Goal: Entertainment & Leisure: Consume media (video, audio)

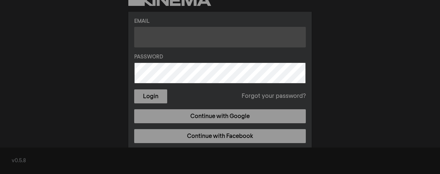
click at [253, 37] on input "text" at bounding box center [220, 37] width 172 height 21
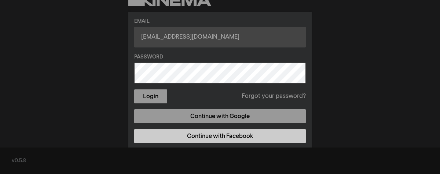
type input "Cbecker007@yahoo.com"
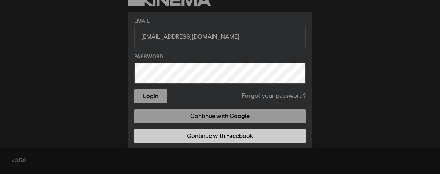
click at [226, 139] on link "Continue with Facebook" at bounding box center [220, 136] width 172 height 14
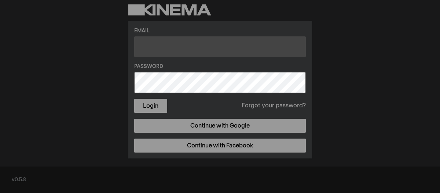
click at [168, 50] on input "text" at bounding box center [220, 46] width 172 height 21
type input "cbecker@yahoo.com"
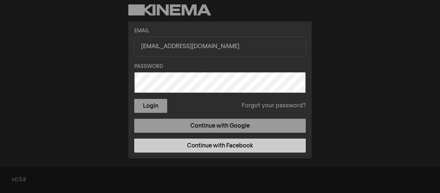
click at [166, 141] on link "Continue with Facebook" at bounding box center [220, 145] width 172 height 14
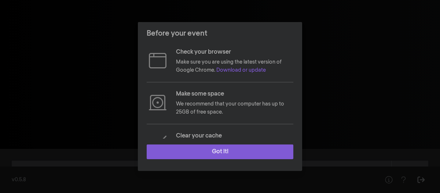
click at [184, 151] on button "Got it!" at bounding box center [220, 151] width 147 height 15
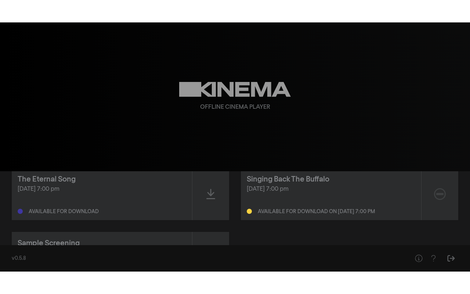
scroll to position [15, 0]
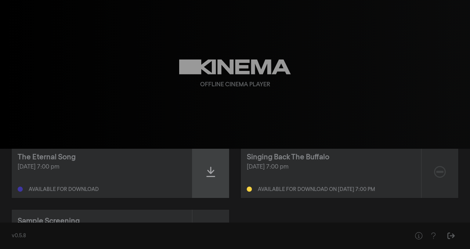
click at [210, 177] on icon at bounding box center [210, 172] width 9 height 12
click at [209, 170] on icon at bounding box center [210, 172] width 9 height 12
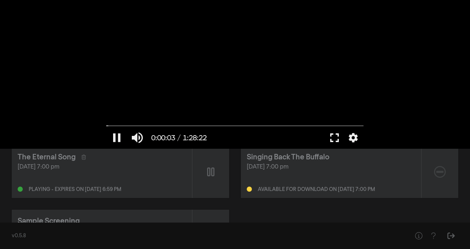
click at [334, 137] on button "fullscreen" at bounding box center [334, 138] width 21 height 22
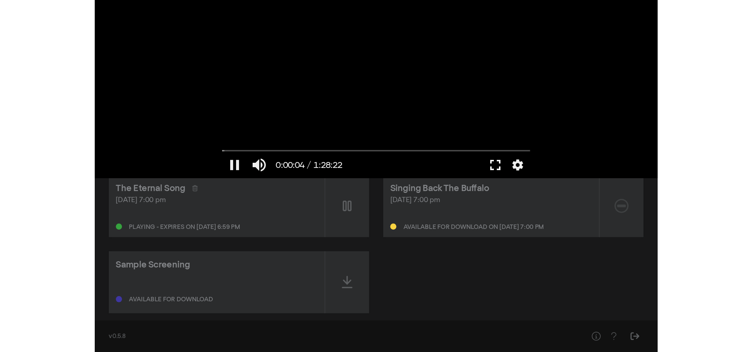
scroll to position [0, 0]
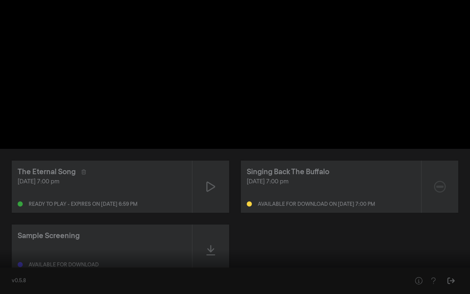
drag, startPoint x: 10, startPoint y: 272, endPoint x: 1, endPoint y: 274, distance: 8.8
click at [4, 192] on input "Seek" at bounding box center [235, 270] width 462 height 4
click at [16, 192] on button "pause" at bounding box center [14, 283] width 21 height 22
drag, startPoint x: 8, startPoint y: 271, endPoint x: 0, endPoint y: 293, distance: 22.9
click at [4, 192] on input "Seek" at bounding box center [235, 270] width 462 height 4
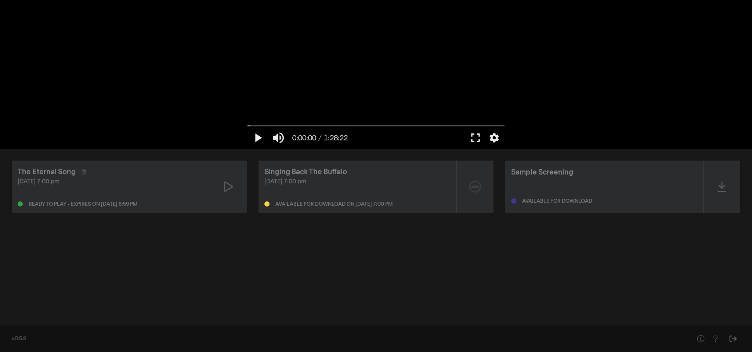
click at [71, 145] on div "play_arrow 0:00:00 / 1:28:22 volume_up fullscreen settings closed_caption Capti…" at bounding box center [376, 74] width 752 height 149
click at [440, 139] on button "fullscreen" at bounding box center [475, 138] width 21 height 22
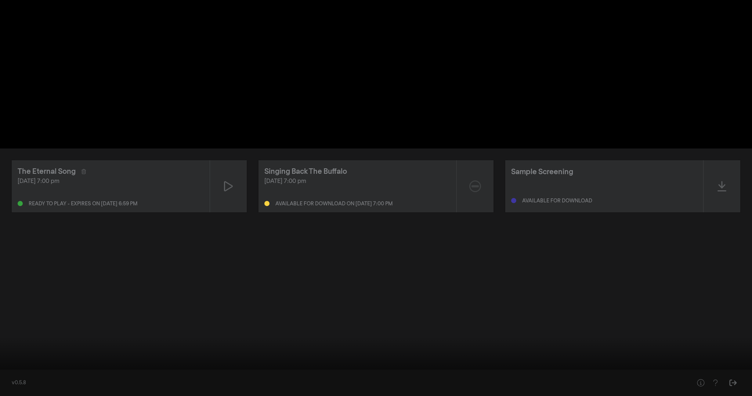
click at [16, 192] on button "play_arrow" at bounding box center [14, 385] width 21 height 22
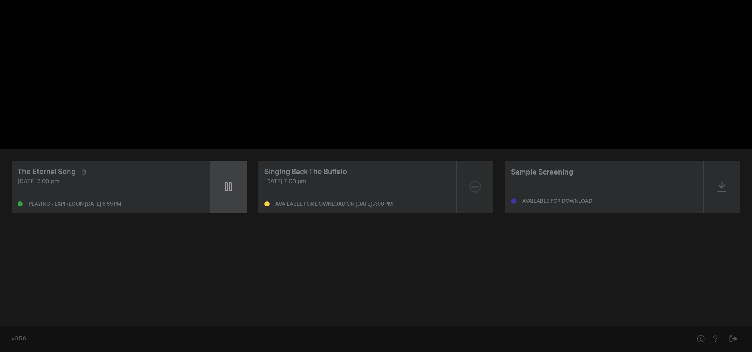
click at [234, 188] on div at bounding box center [228, 186] width 37 height 52
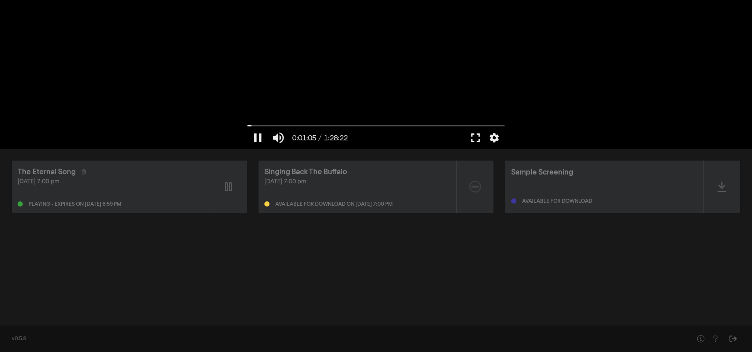
click at [440, 137] on button "fullscreen" at bounding box center [475, 138] width 21 height 22
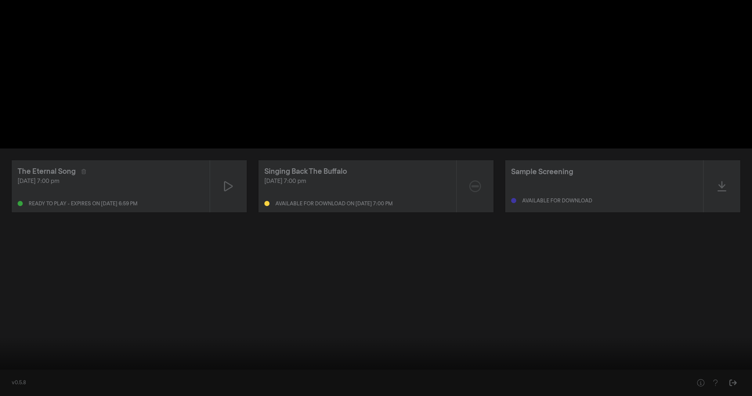
drag, startPoint x: 34, startPoint y: 373, endPoint x: 0, endPoint y: 370, distance: 34.6
click at [4, 192] on input "Seek" at bounding box center [376, 373] width 744 height 4
click at [16, 192] on button "pause" at bounding box center [14, 385] width 21 height 22
drag, startPoint x: 10, startPoint y: 375, endPoint x: 2, endPoint y: 374, distance: 8.1
type input "0"
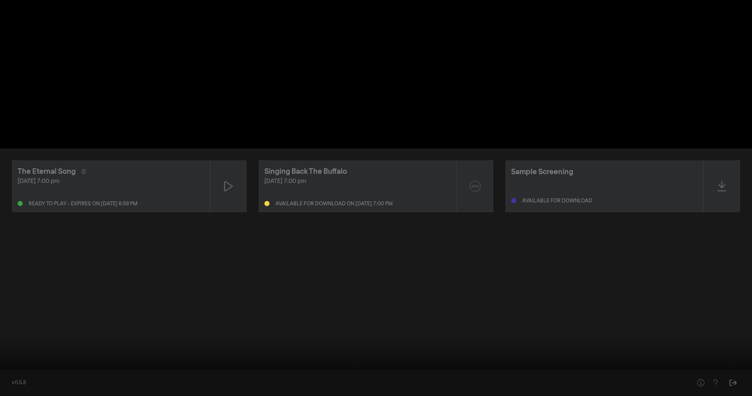
click at [4, 192] on input "Seek" at bounding box center [376, 373] width 744 height 4
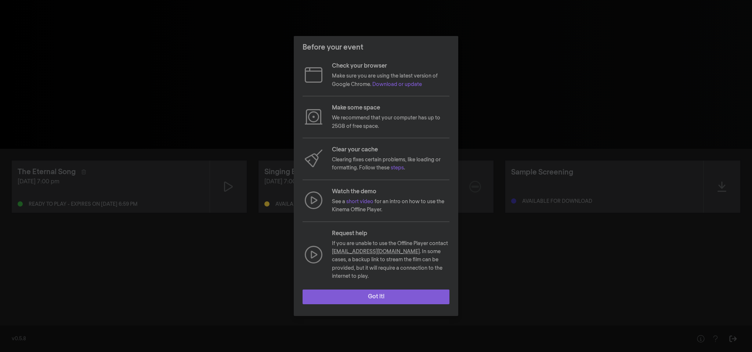
click at [366, 292] on button "Got it!" at bounding box center [375, 296] width 147 height 15
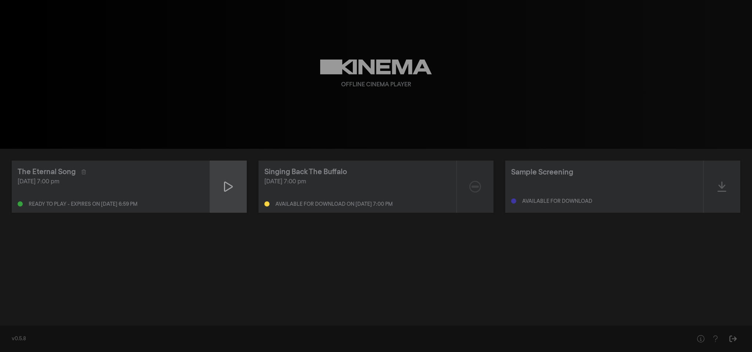
click at [228, 183] on icon at bounding box center [228, 187] width 9 height 12
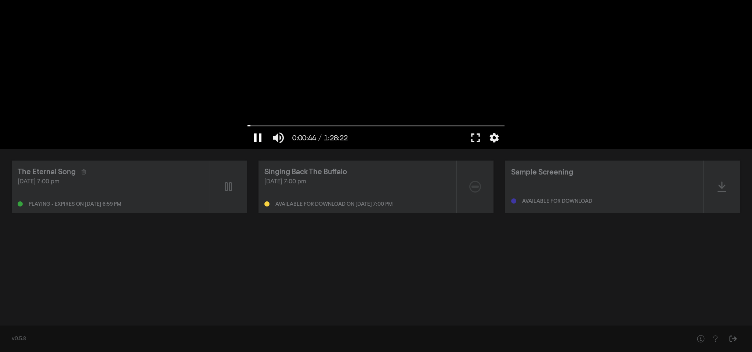
click at [262, 140] on button "pause" at bounding box center [257, 138] width 21 height 22
drag, startPoint x: 251, startPoint y: 125, endPoint x: 196, endPoint y: 134, distance: 56.1
type input "0"
click at [247, 128] on input "Seek" at bounding box center [375, 126] width 257 height 4
